Goal: Share content: Share content

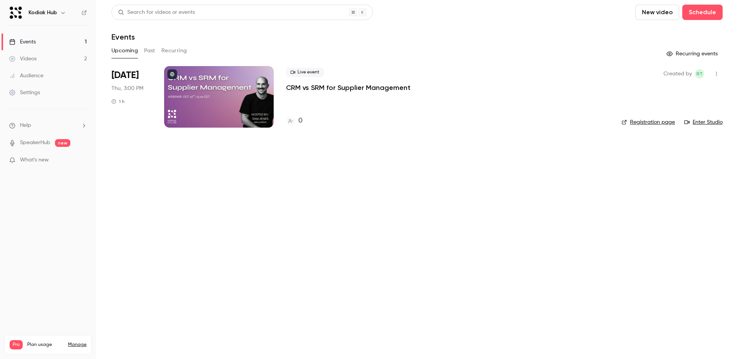
click at [312, 87] on p "CRM vs SRM for Supplier Management" at bounding box center [348, 87] width 125 height 9
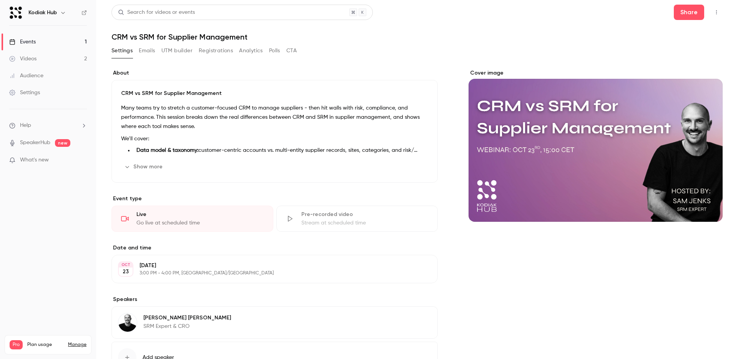
click at [146, 50] on button "Emails" at bounding box center [147, 51] width 16 height 12
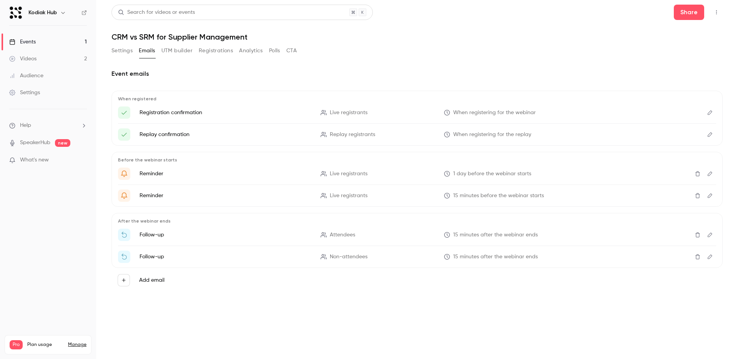
click at [172, 51] on button "UTM builder" at bounding box center [177, 51] width 31 height 12
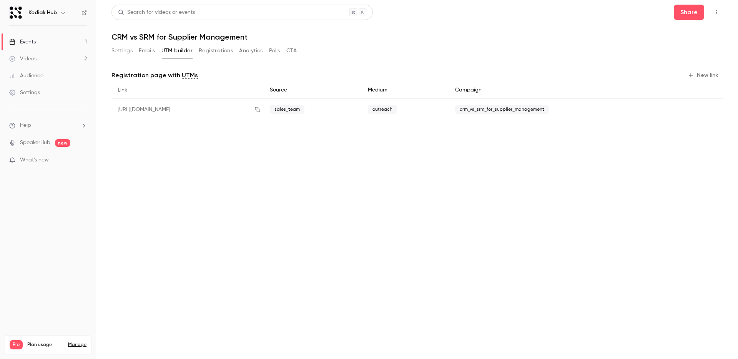
click at [212, 53] on button "Registrations" at bounding box center [216, 51] width 34 height 12
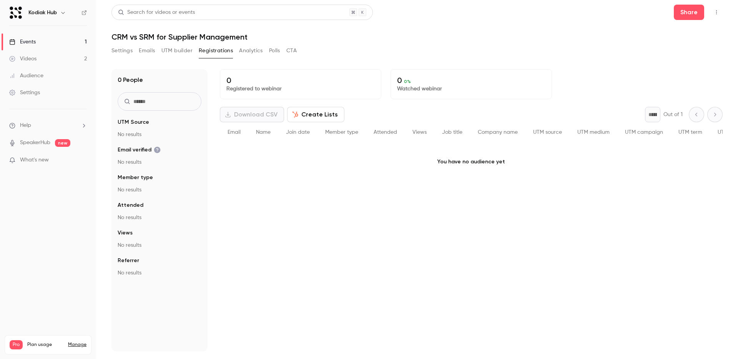
click at [289, 118] on button "Create Lists" at bounding box center [315, 114] width 57 height 15
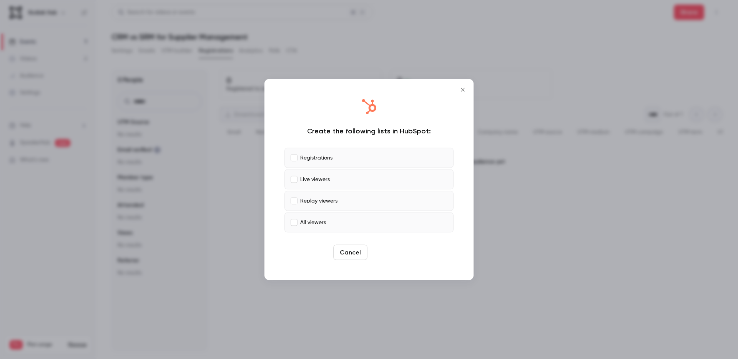
click at [394, 252] on button "Create" at bounding box center [388, 252] width 35 height 15
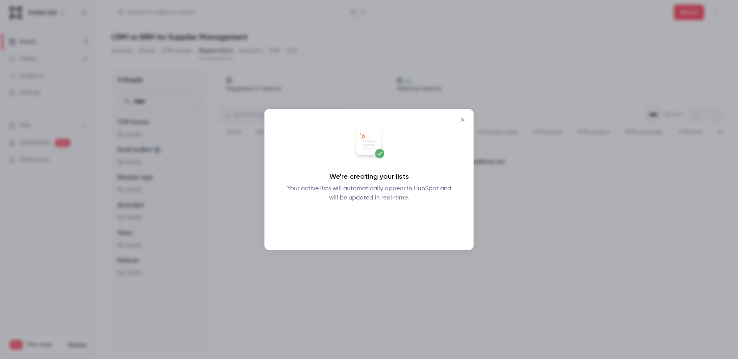
click at [375, 219] on button "Okay" at bounding box center [369, 222] width 28 height 15
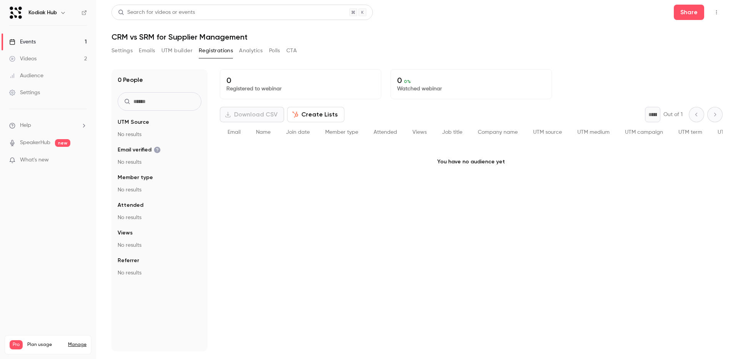
click at [298, 118] on button "Create Lists" at bounding box center [315, 114] width 57 height 15
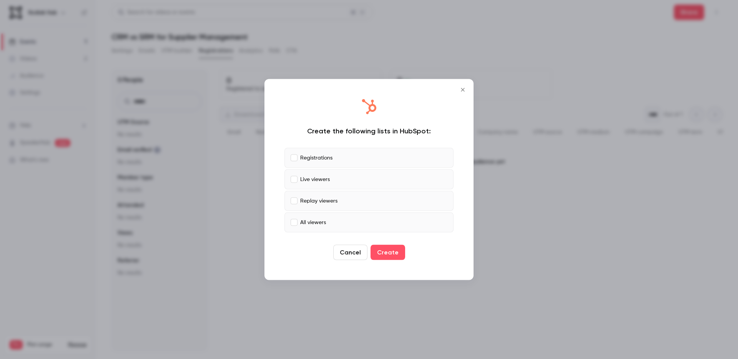
click at [460, 88] on icon "Close" at bounding box center [462, 90] width 9 height 6
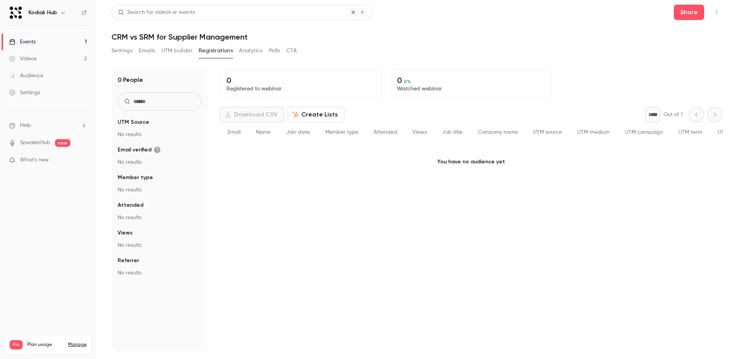
click at [250, 49] on button "Analytics" at bounding box center [251, 51] width 24 height 12
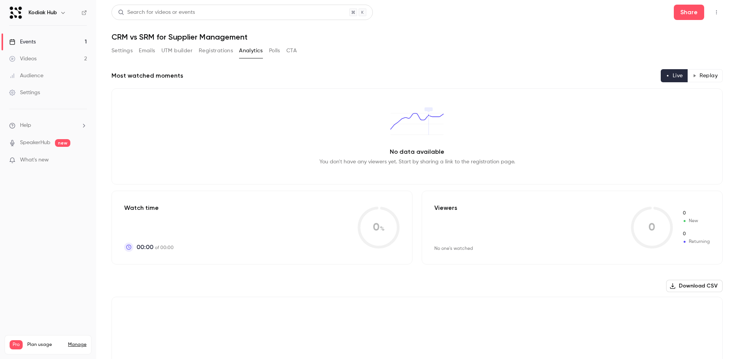
click at [226, 52] on button "Registrations" at bounding box center [216, 51] width 34 height 12
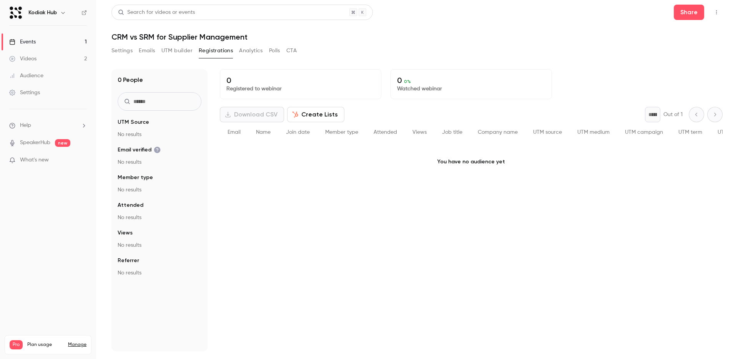
click at [278, 52] on button "Polls" at bounding box center [274, 51] width 11 height 12
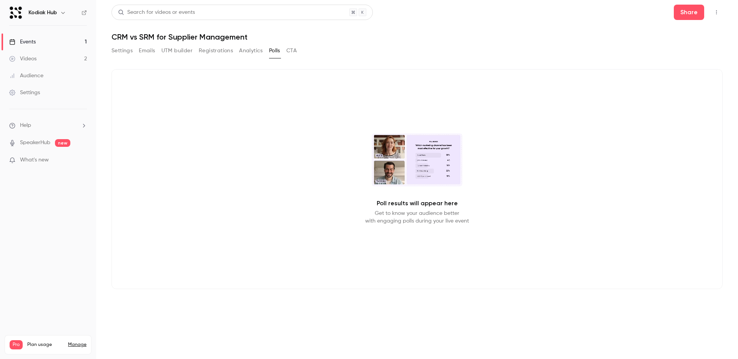
click at [295, 53] on button "CTA" at bounding box center [292, 51] width 10 height 12
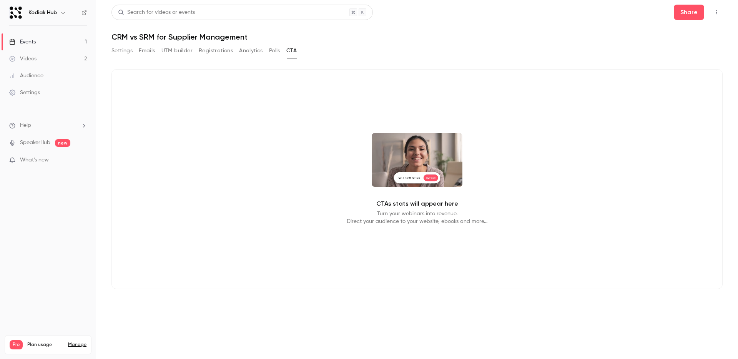
click at [242, 48] on button "Analytics" at bounding box center [251, 51] width 24 height 12
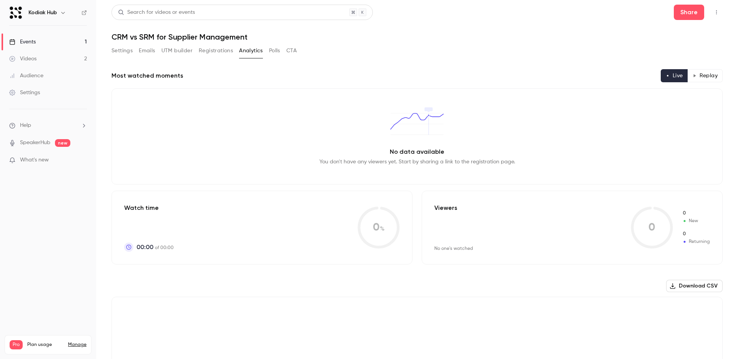
click at [216, 51] on button "Registrations" at bounding box center [216, 51] width 34 height 12
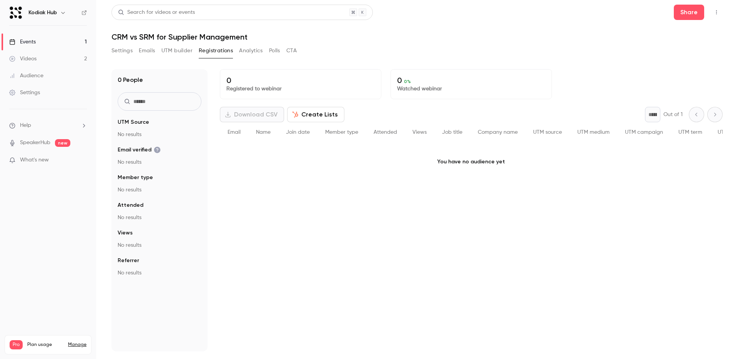
click at [186, 51] on button "UTM builder" at bounding box center [177, 51] width 31 height 12
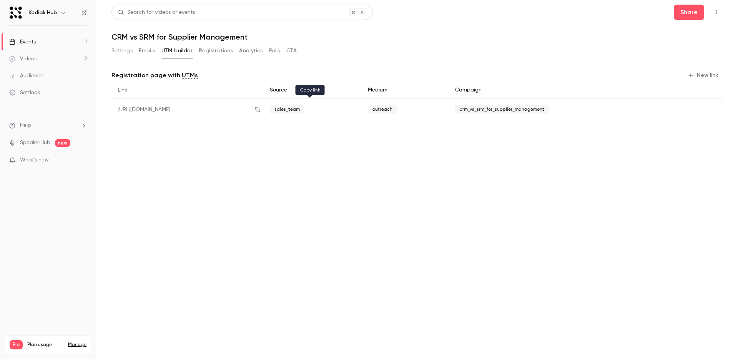
click at [261, 111] on icon "button" at bounding box center [258, 109] width 6 height 5
click at [260, 109] on icon "button" at bounding box center [257, 109] width 5 height 5
click at [689, 13] on button "Share" at bounding box center [689, 12] width 30 height 15
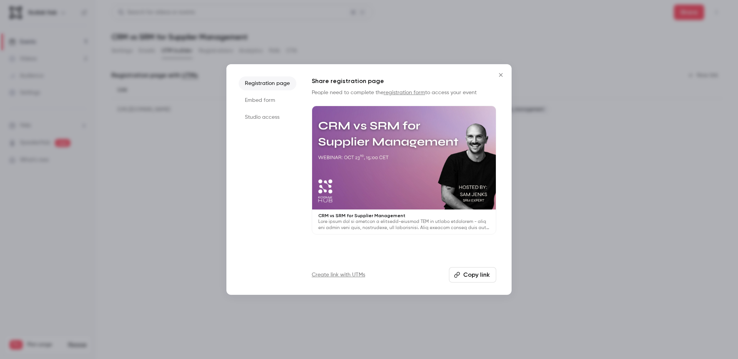
click at [267, 100] on li "Embed form" at bounding box center [268, 100] width 58 height 14
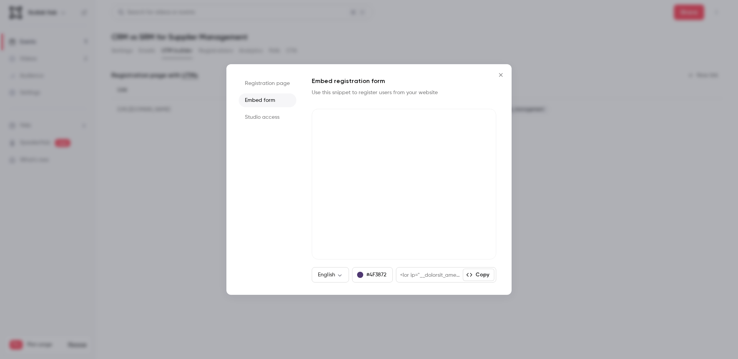
click at [272, 116] on li "Studio access" at bounding box center [268, 117] width 58 height 14
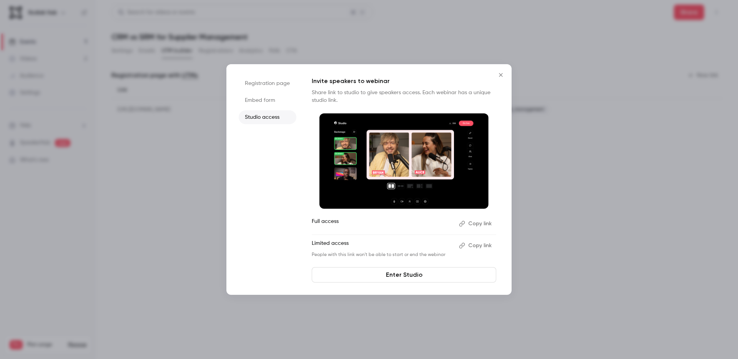
click at [271, 99] on li "Embed form" at bounding box center [268, 100] width 58 height 14
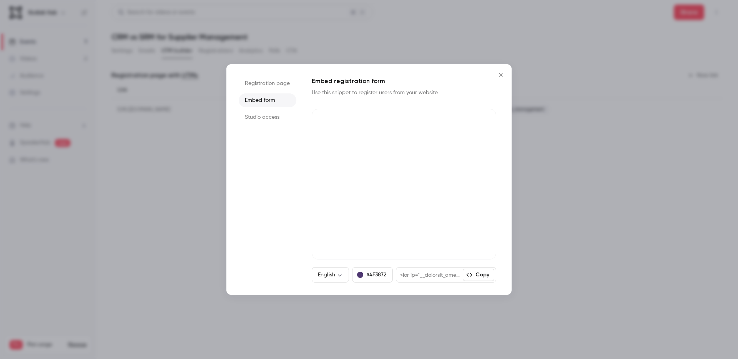
click at [264, 85] on li "Registration page" at bounding box center [268, 84] width 58 height 14
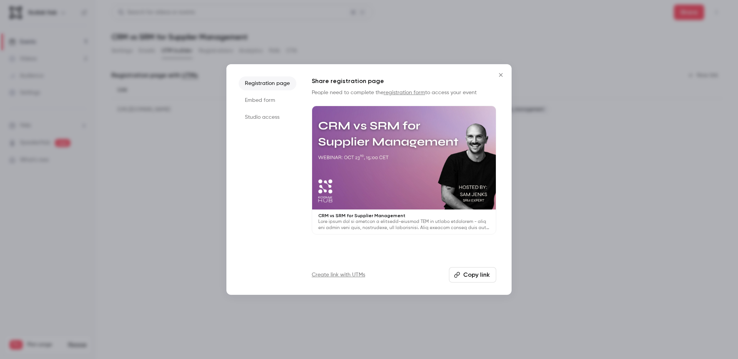
click at [501, 77] on icon "Close" at bounding box center [500, 75] width 9 height 6
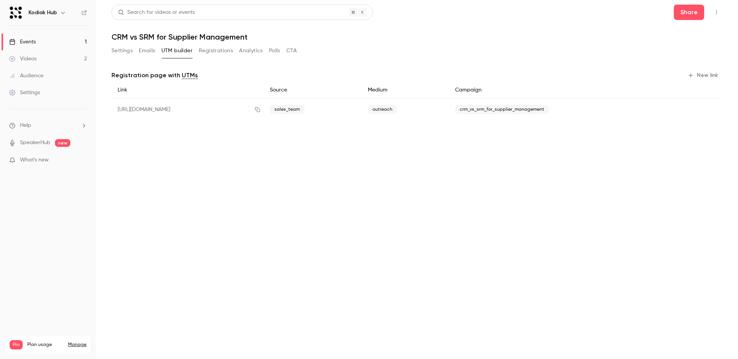
click at [210, 46] on button "Registrations" at bounding box center [216, 51] width 34 height 12
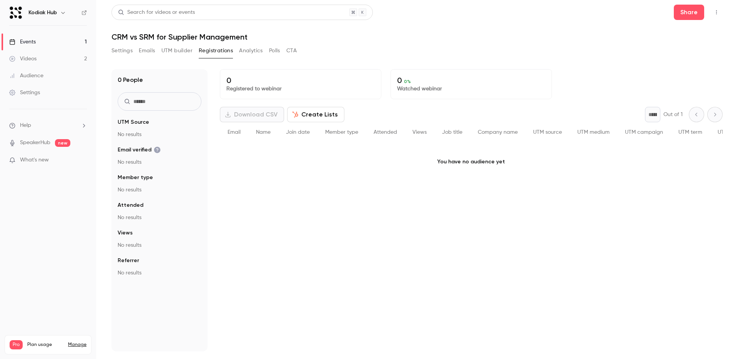
click at [185, 49] on button "UTM builder" at bounding box center [177, 51] width 31 height 12
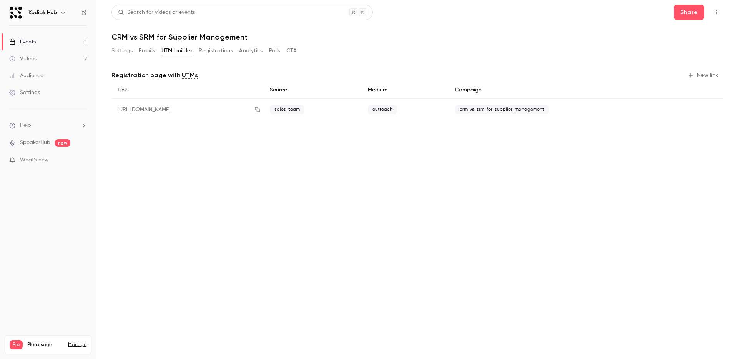
click at [718, 14] on icon "button" at bounding box center [717, 12] width 6 height 5
click at [690, 17] on div at bounding box center [369, 179] width 738 height 359
click at [688, 13] on button "Share" at bounding box center [689, 12] width 30 height 15
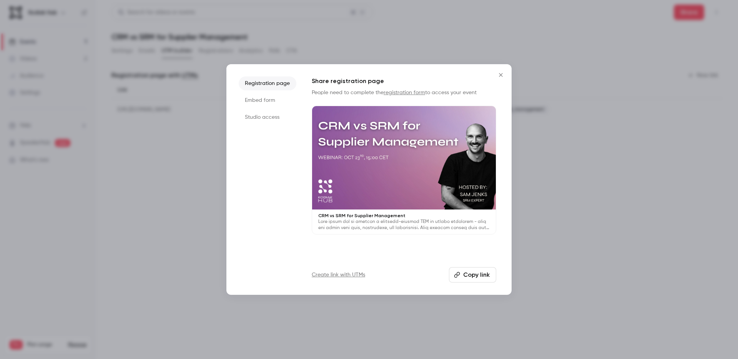
click at [408, 94] on link "registration form" at bounding box center [405, 92] width 42 height 5
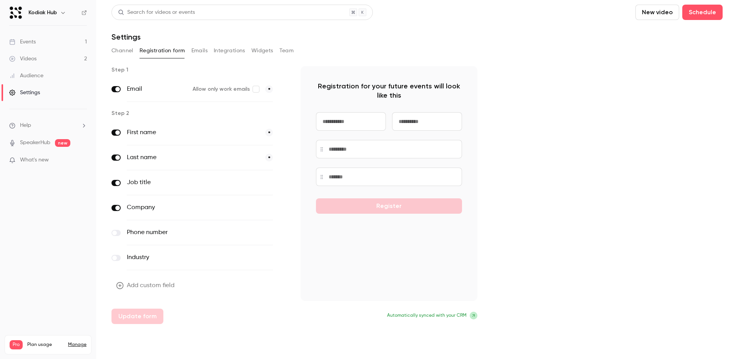
click at [202, 48] on button "Emails" at bounding box center [200, 51] width 16 height 12
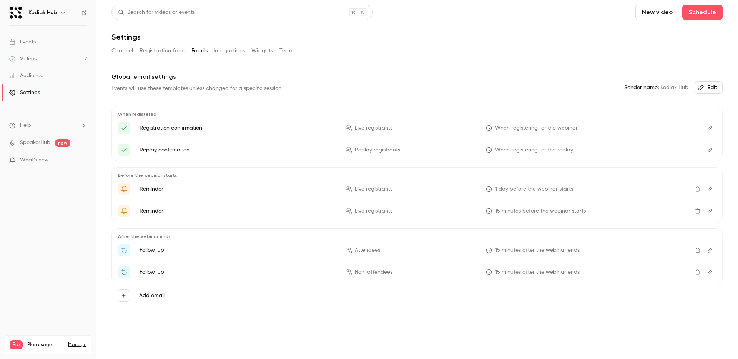
click at [161, 53] on button "Registration form" at bounding box center [163, 51] width 46 height 12
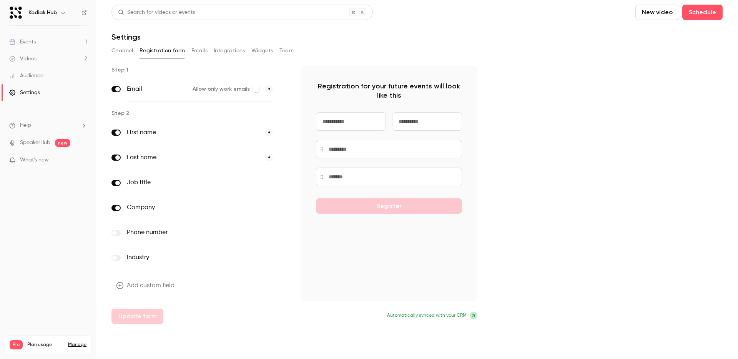
click at [230, 51] on button "Integrations" at bounding box center [230, 51] width 32 height 12
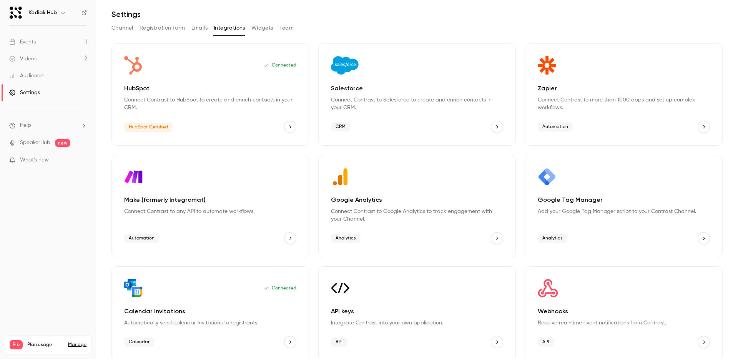
scroll to position [29, 0]
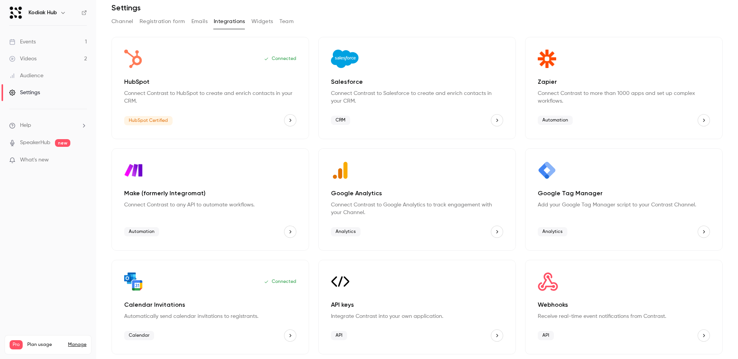
click at [705, 340] on button "Webhooks" at bounding box center [704, 336] width 12 height 12
click at [156, 23] on button "Registration form" at bounding box center [163, 21] width 46 height 12
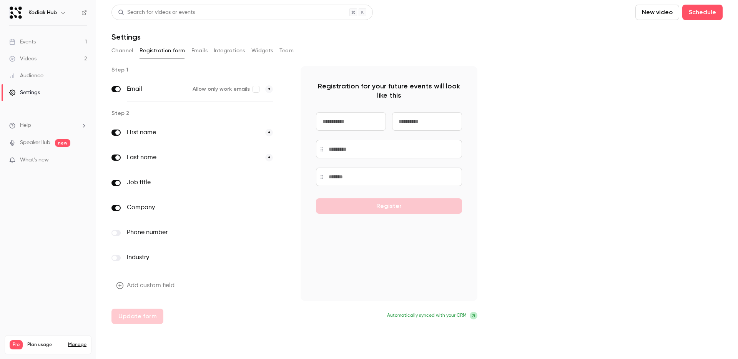
click at [128, 50] on button "Channel" at bounding box center [123, 51] width 22 height 12
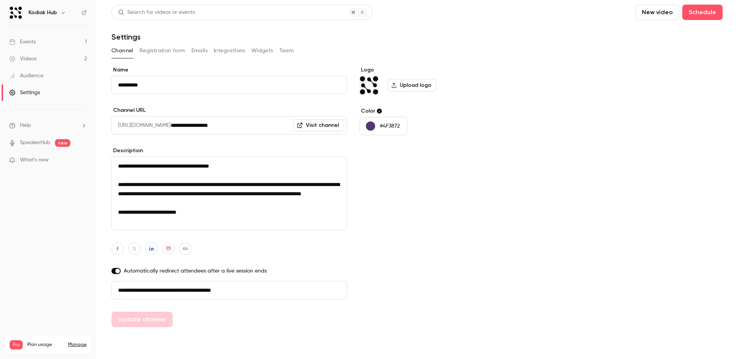
click at [52, 40] on link "Events 1" at bounding box center [48, 41] width 96 height 17
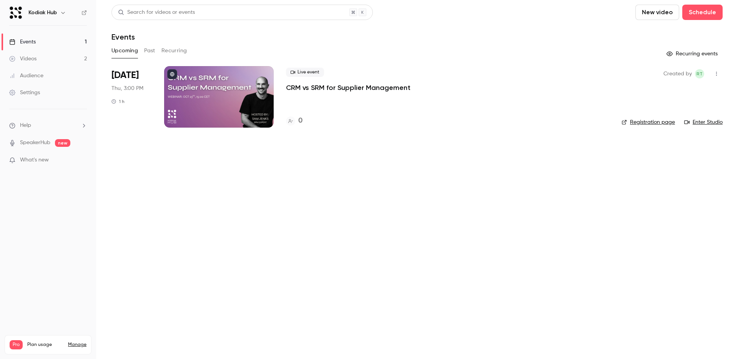
click at [718, 73] on icon "button" at bounding box center [717, 73] width 6 height 5
click at [691, 95] on div "Share" at bounding box center [687, 94] width 58 height 8
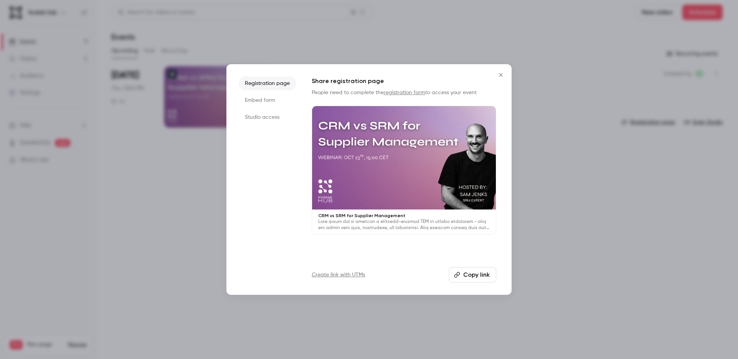
click at [260, 100] on li "Embed form" at bounding box center [268, 100] width 58 height 14
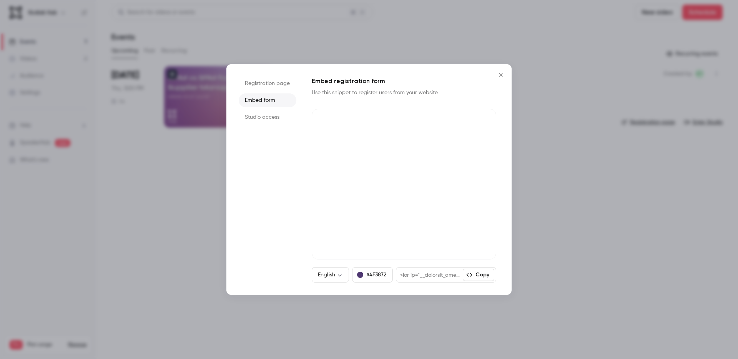
click at [488, 276] on button "Copy" at bounding box center [479, 275] width 32 height 12
click at [272, 82] on li "Registration page" at bounding box center [268, 84] width 58 height 14
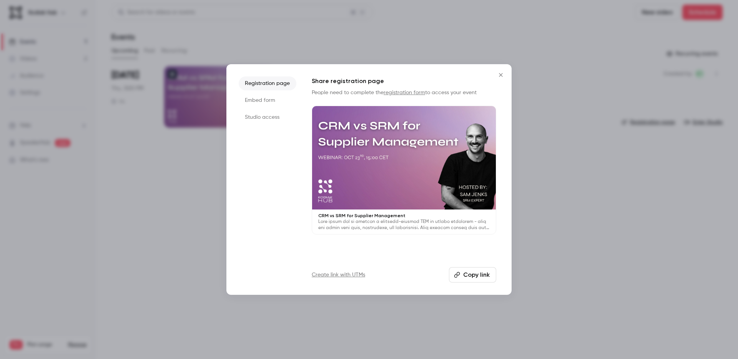
click at [472, 277] on button "Copy link" at bounding box center [472, 274] width 47 height 15
click at [501, 75] on icon "Close" at bounding box center [500, 75] width 9 height 6
